Goal: Task Accomplishment & Management: Manage account settings

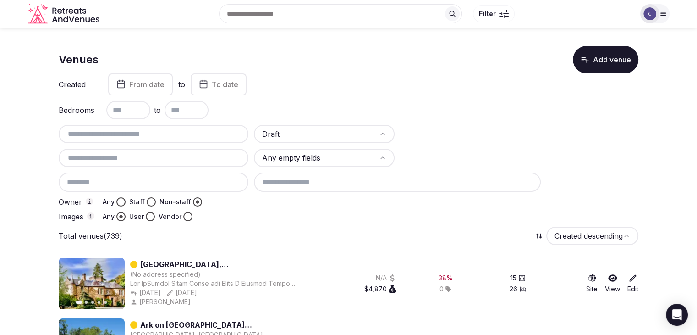
click at [163, 127] on div at bounding box center [154, 134] width 190 height 18
click at [165, 133] on input "text" at bounding box center [153, 133] width 182 height 11
paste input "**********"
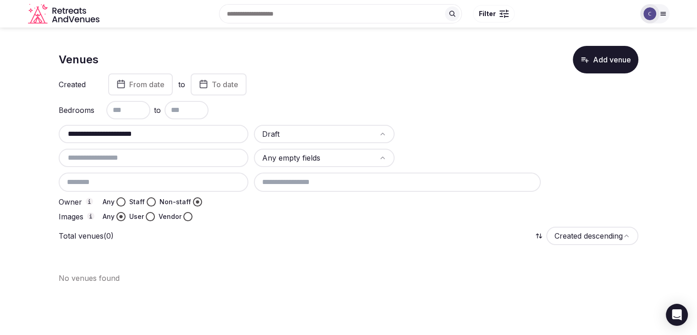
type input "**********"
click at [336, 123] on div "**********" at bounding box center [352, 147] width 587 height 148
click at [337, 133] on html "**********" at bounding box center [352, 167] width 704 height 335
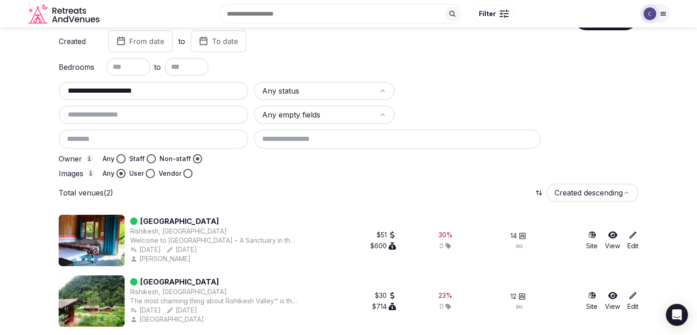
scroll to position [45, 0]
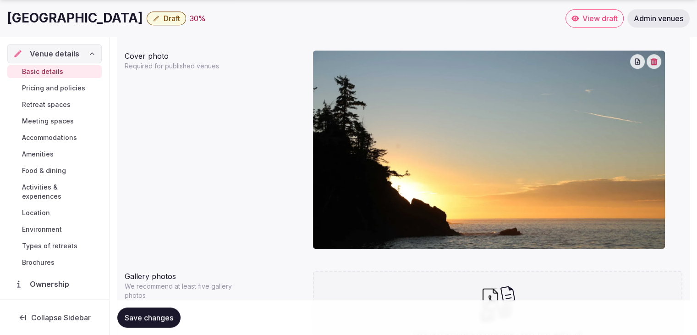
scroll to position [880, 0]
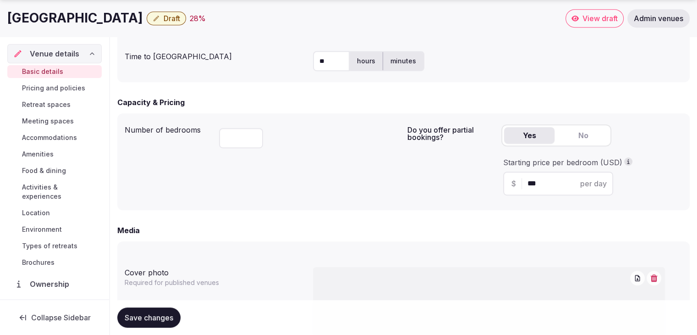
scroll to position [48, 0]
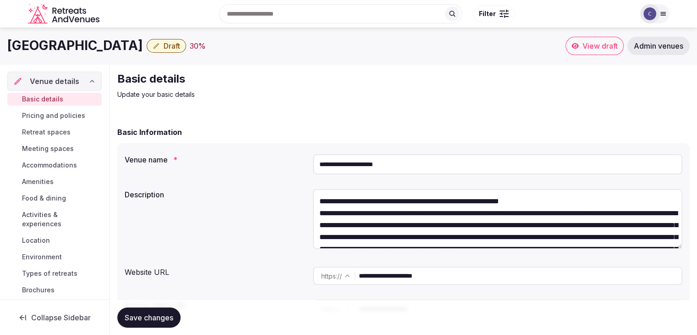
click at [409, 158] on input "**********" at bounding box center [498, 164] width 370 height 20
click at [180, 43] on span "Draft" at bounding box center [172, 45] width 17 height 9
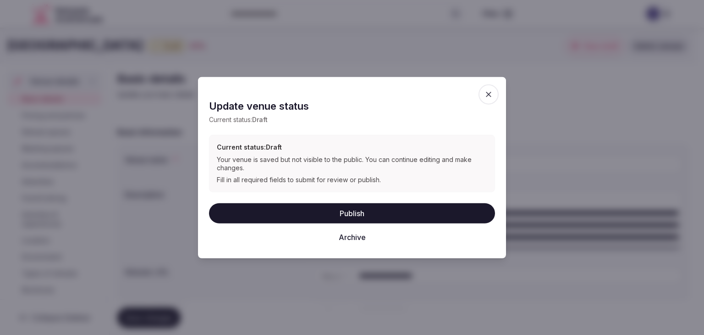
click at [354, 212] on button "Publish" at bounding box center [352, 213] width 286 height 20
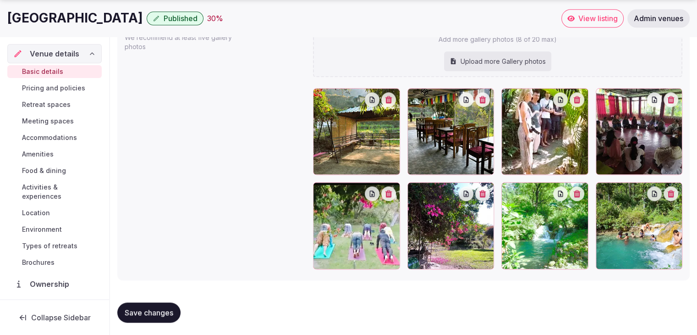
scroll to position [1017, 0]
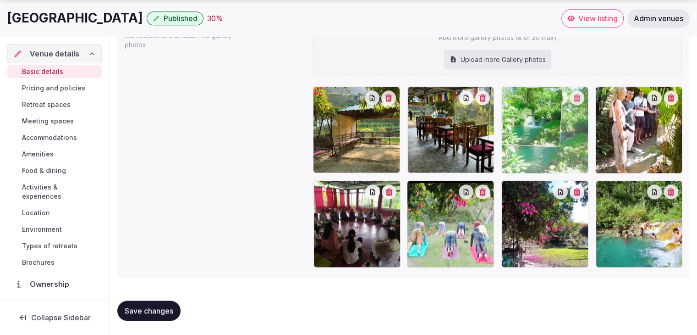
drag, startPoint x: 508, startPoint y: 186, endPoint x: 525, endPoint y: 111, distance: 76.7
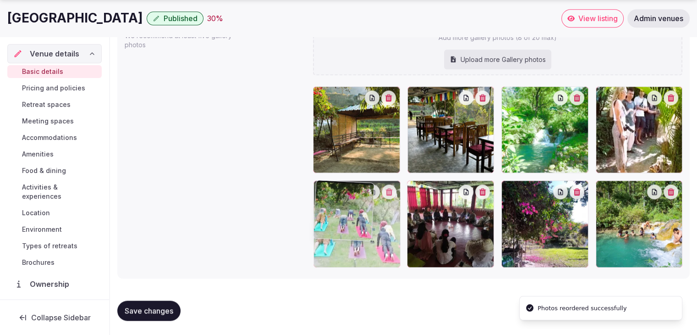
drag, startPoint x: 421, startPoint y: 188, endPoint x: 353, endPoint y: 193, distance: 68.4
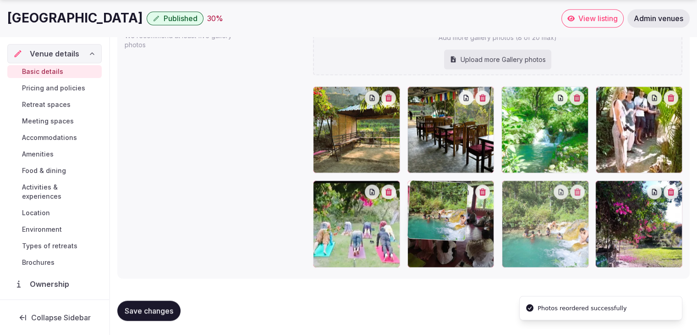
drag, startPoint x: 600, startPoint y: 189, endPoint x: 433, endPoint y: 211, distance: 168.4
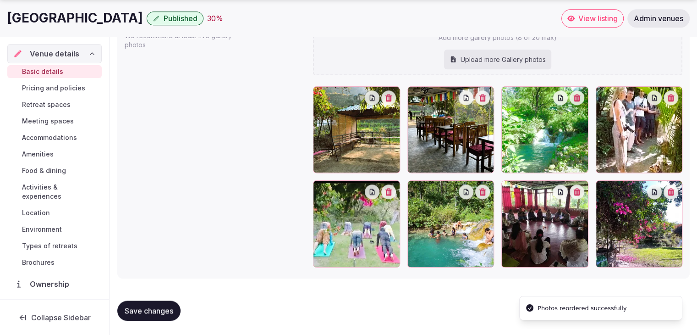
click at [148, 309] on span "Save changes" at bounding box center [149, 310] width 49 height 9
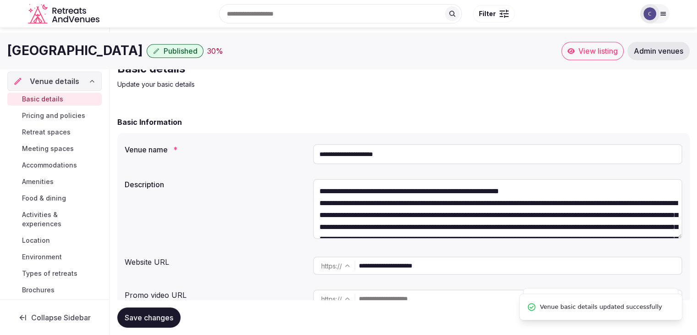
scroll to position [0, 0]
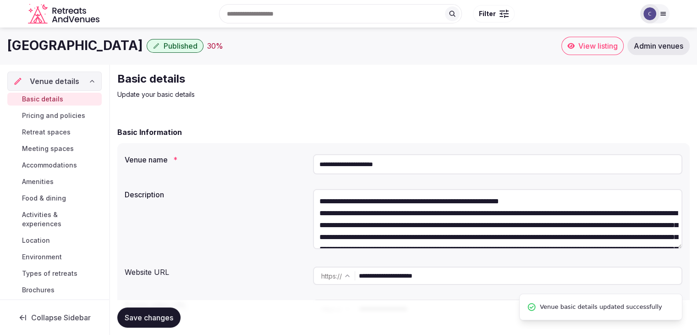
click at [418, 162] on input "**********" at bounding box center [498, 164] width 370 height 20
click at [189, 44] on span "Published" at bounding box center [181, 45] width 34 height 9
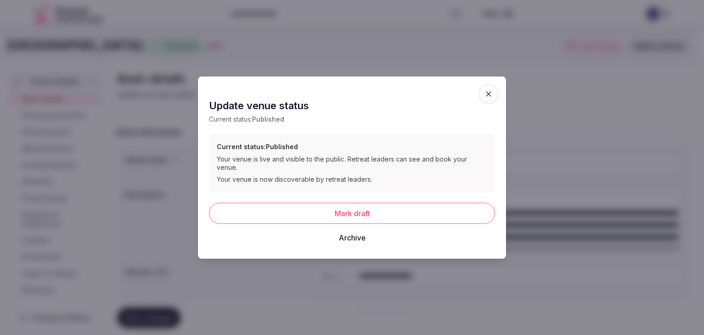
click at [334, 207] on button "Mark draft" at bounding box center [352, 212] width 286 height 21
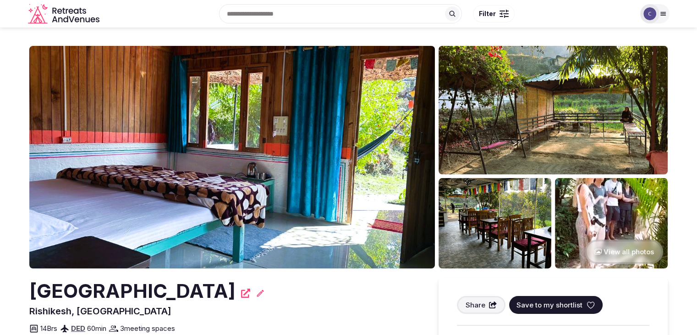
click at [158, 293] on h2 "[GEOGRAPHIC_DATA]" at bounding box center [132, 290] width 206 height 27
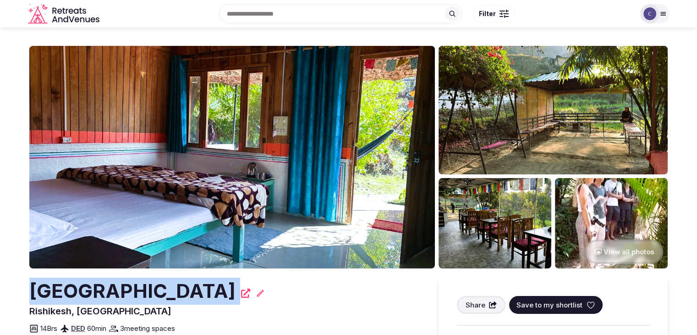
click at [158, 293] on h2 "[GEOGRAPHIC_DATA]" at bounding box center [132, 290] width 206 height 27
copy div "Rishikesh Valley Resort"
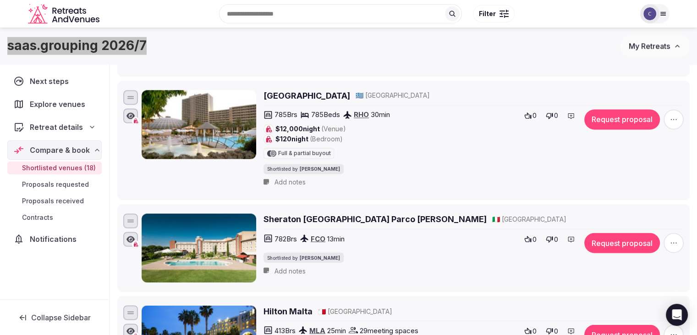
scroll to position [1513, 0]
click at [654, 15] on img at bounding box center [650, 13] width 13 height 13
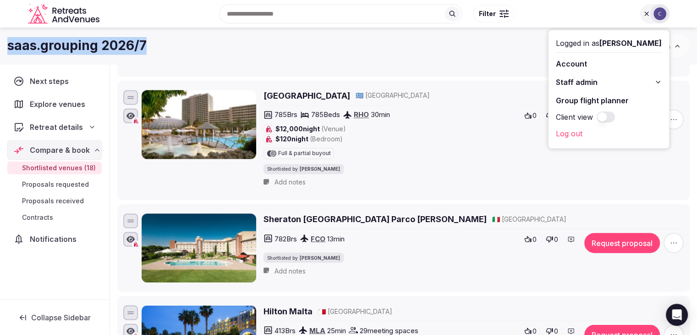
click at [655, 81] on button "Staff admin" at bounding box center [609, 82] width 106 height 15
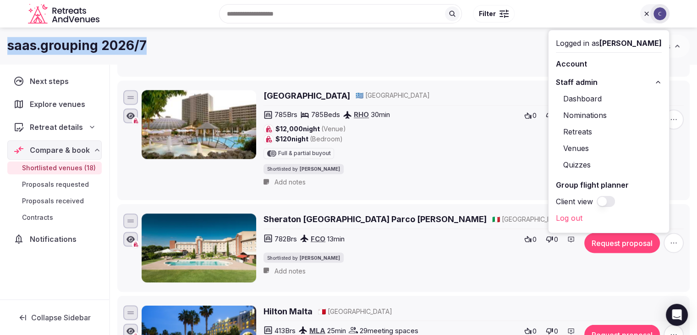
click at [582, 133] on link "Retreats" at bounding box center [609, 131] width 106 height 15
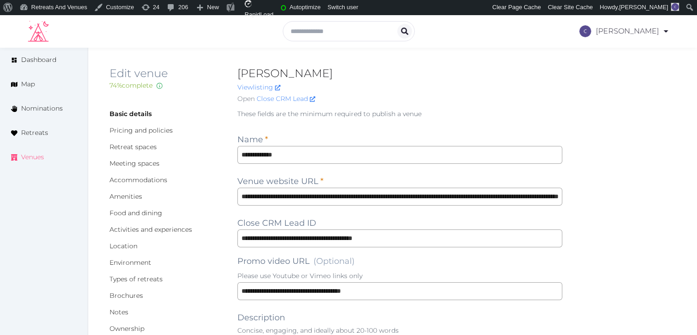
click at [39, 158] on span "Venues" at bounding box center [32, 157] width 23 height 10
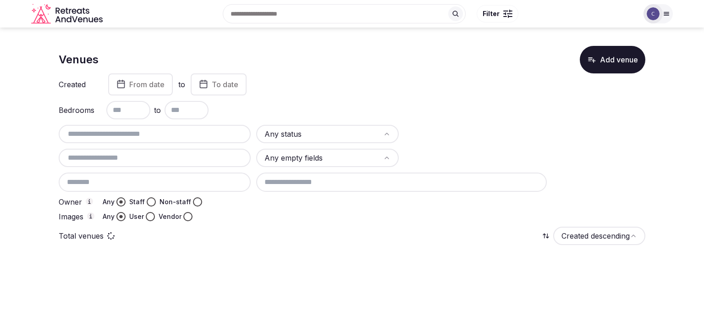
click at [334, 138] on html "Search Popular Destinations [GEOGRAPHIC_DATA], [GEOGRAPHIC_DATA] [GEOGRAPHIC_DA…" at bounding box center [352, 167] width 704 height 335
click at [344, 132] on html "Search Popular Destinations [GEOGRAPHIC_DATA], [GEOGRAPHIC_DATA] [GEOGRAPHIC_DA…" at bounding box center [352, 167] width 704 height 335
click at [350, 133] on html "Search Popular Destinations [GEOGRAPHIC_DATA], [GEOGRAPHIC_DATA] [GEOGRAPHIC_DA…" at bounding box center [352, 167] width 704 height 335
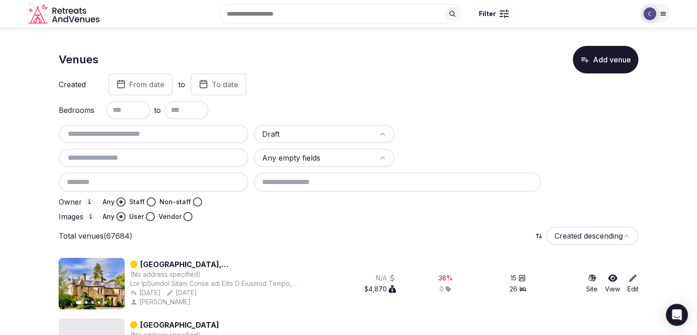
click at [196, 201] on button "Non-staff" at bounding box center [197, 201] width 9 height 9
